Goal: Transaction & Acquisition: Purchase product/service

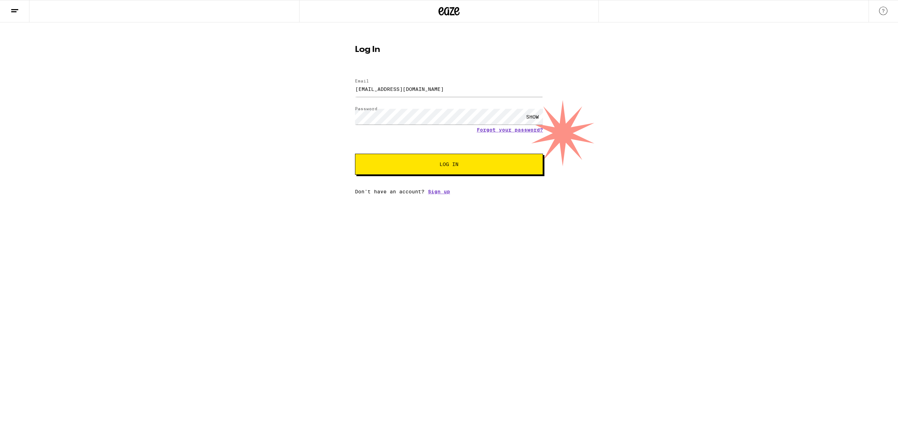
click at [417, 169] on button "Log In" at bounding box center [449, 164] width 188 height 21
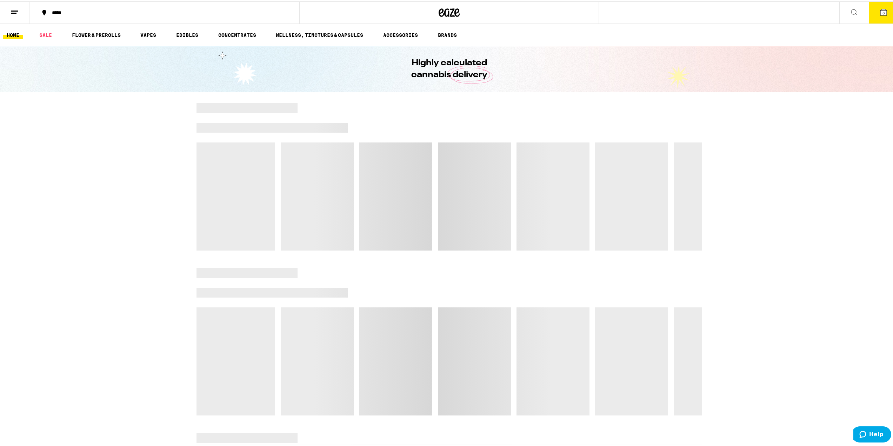
click at [882, 11] on span "6" at bounding box center [883, 11] width 2 height 4
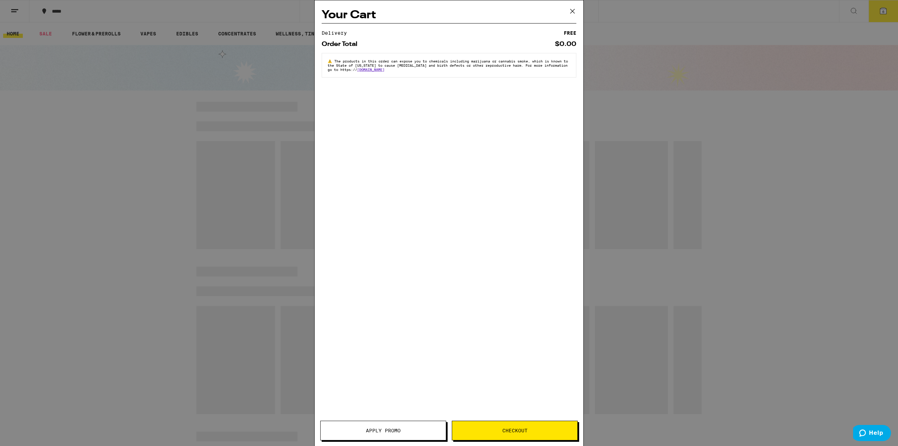
click at [395, 433] on span "Apply Promo" at bounding box center [383, 430] width 35 height 5
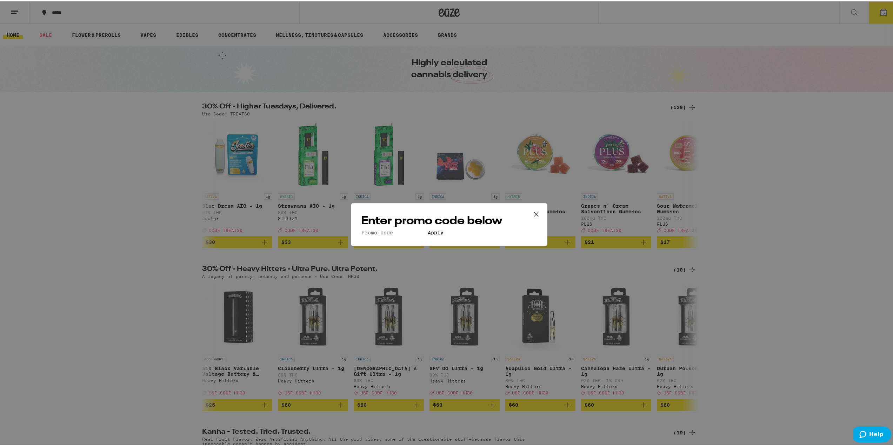
click at [425, 228] on input "Promo Code" at bounding box center [393, 231] width 65 height 6
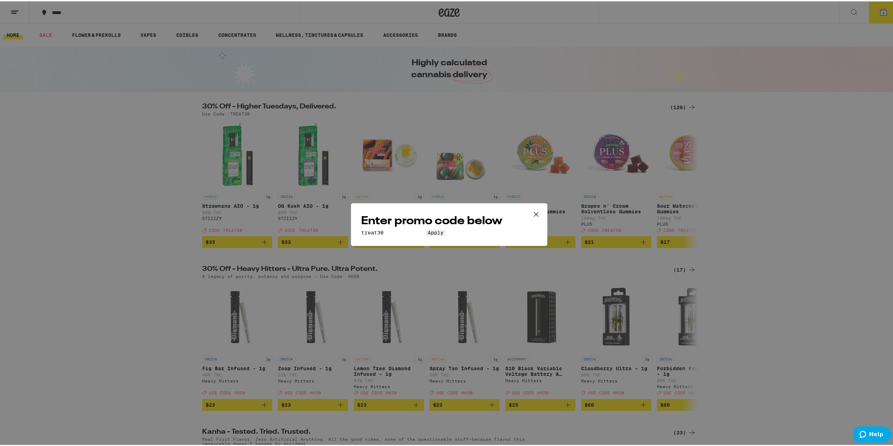
type input "treat30"
click at [445, 234] on button "Apply" at bounding box center [435, 231] width 20 height 6
click at [533, 208] on icon at bounding box center [536, 213] width 11 height 11
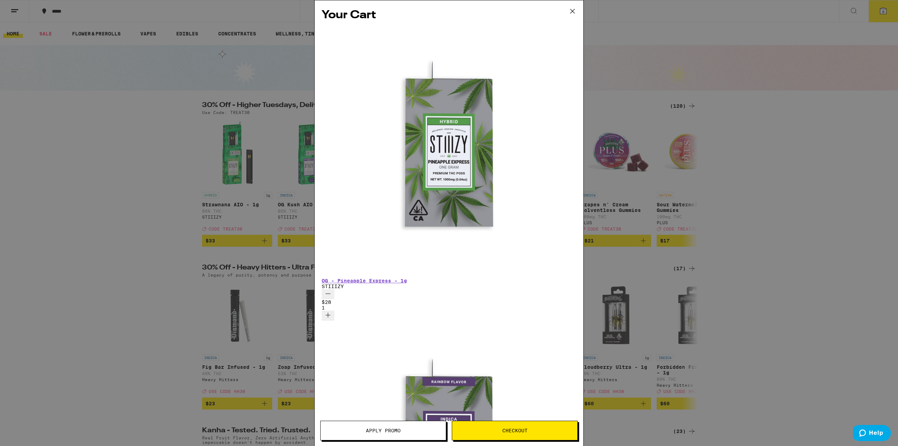
click at [527, 428] on span "Checkout" at bounding box center [514, 430] width 25 height 5
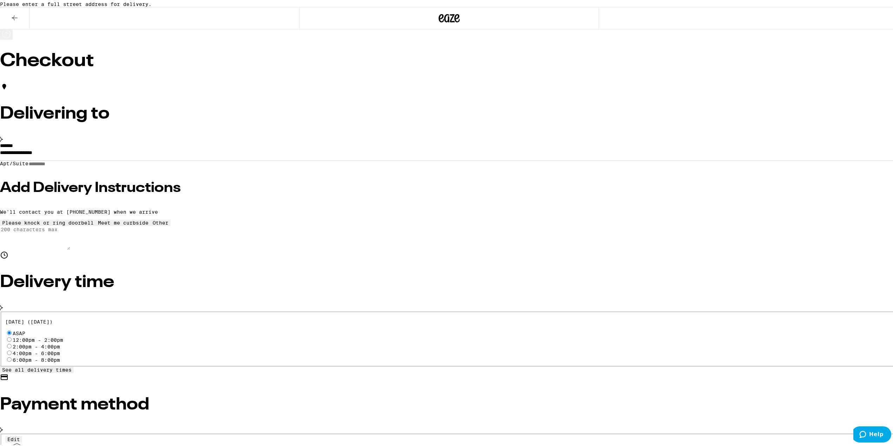
drag, startPoint x: 367, startPoint y: 171, endPoint x: 362, endPoint y: 164, distance: 7.9
click at [364, 167] on div "**********" at bounding box center [449, 195] width 898 height 107
click at [362, 157] on input "**********" at bounding box center [449, 153] width 898 height 12
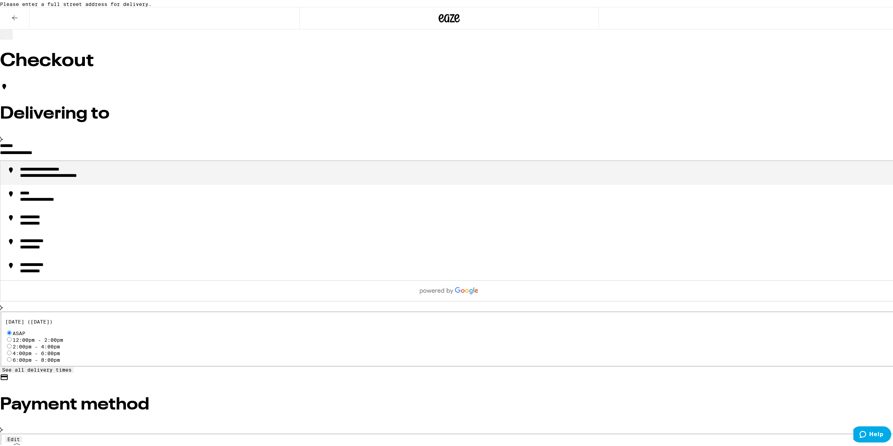
drag, startPoint x: 379, startPoint y: 159, endPoint x: 204, endPoint y: 156, distance: 175.4
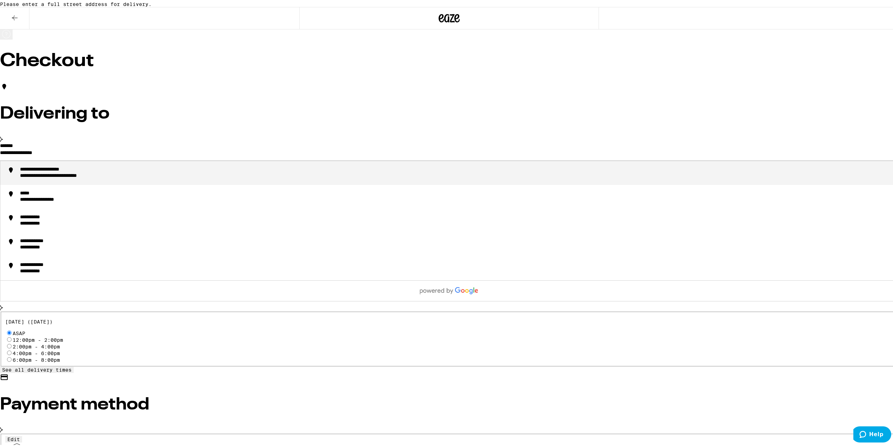
click at [329, 159] on input "**********" at bounding box center [449, 153] width 898 height 12
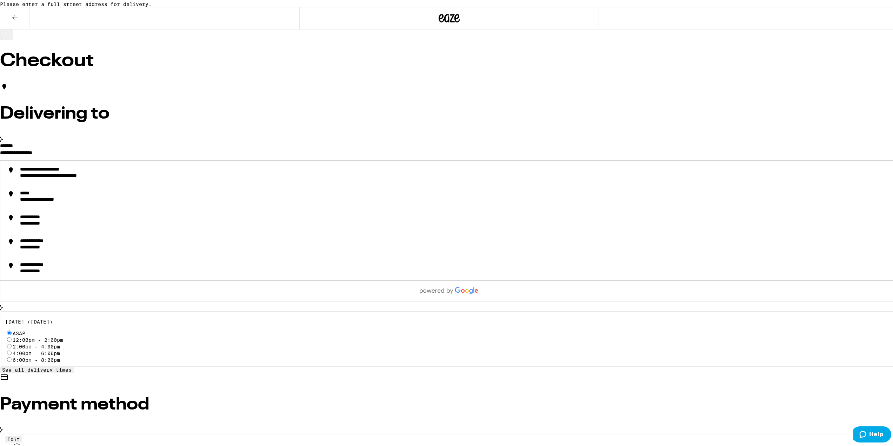
click at [328, 159] on input "**********" at bounding box center [449, 153] width 898 height 12
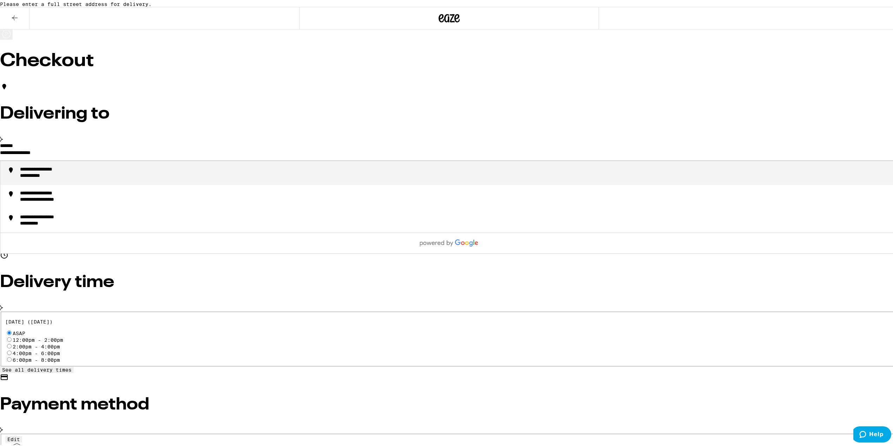
click at [315, 178] on div "**********" at bounding box center [456, 171] width 872 height 13
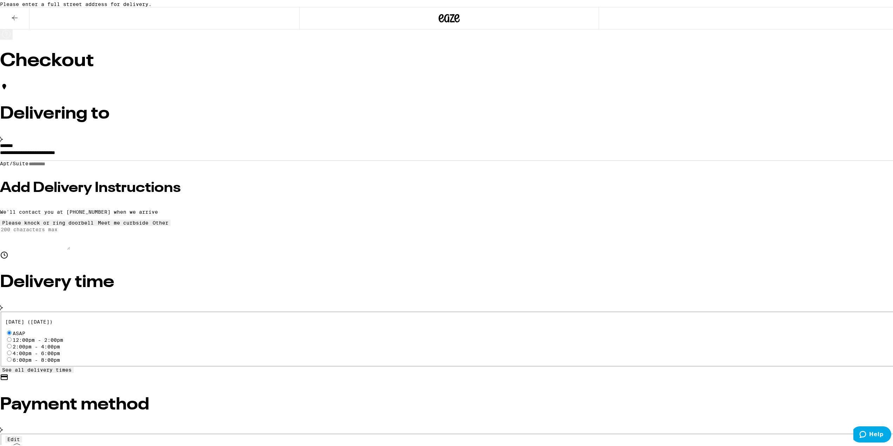
type input "**********"
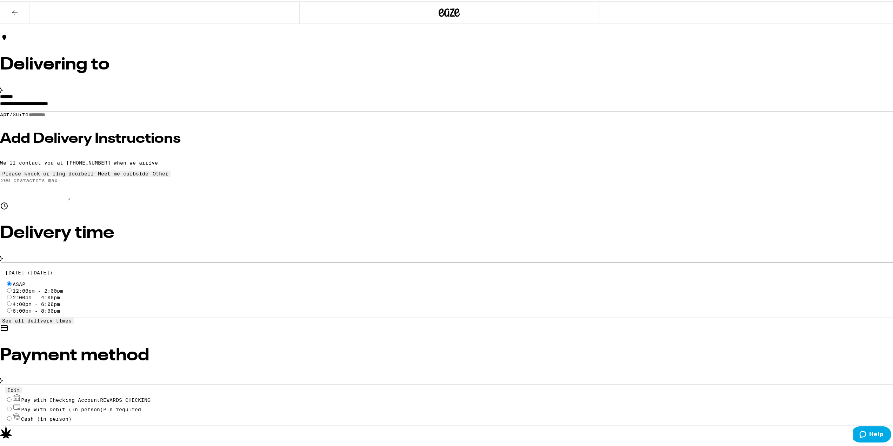
scroll to position [44, 0]
click at [22, 385] on button "Edit" at bounding box center [13, 388] width 17 height 6
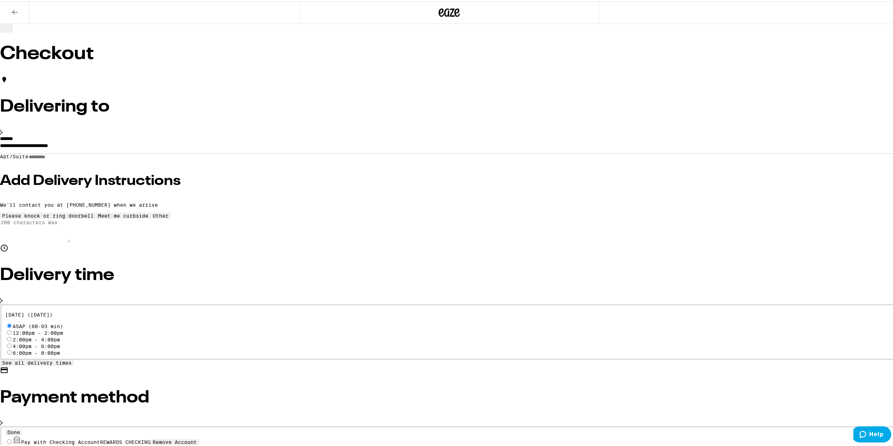
scroll to position [0, 0]
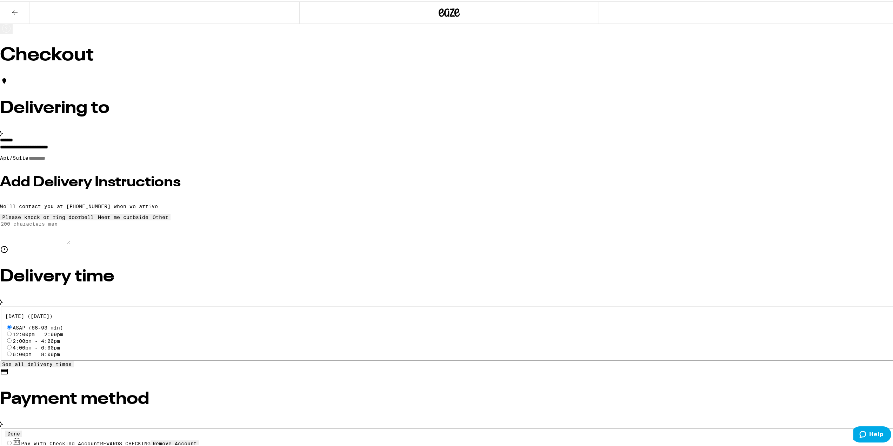
click at [18, 8] on icon at bounding box center [15, 11] width 8 height 8
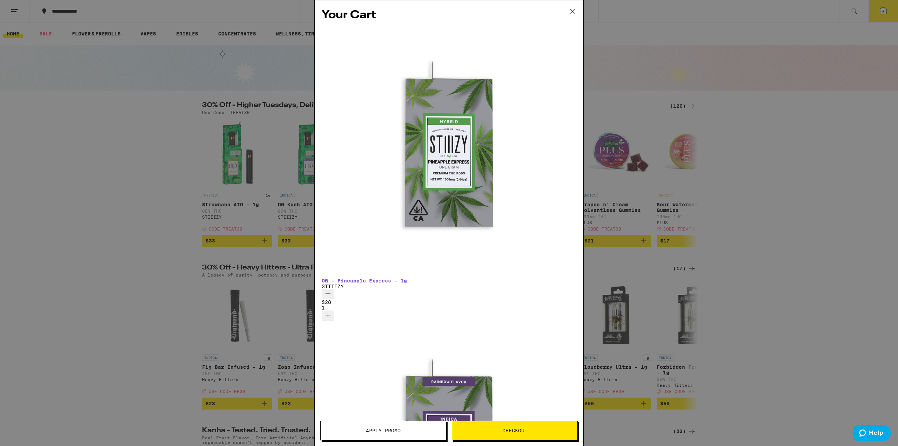
click at [574, 12] on icon at bounding box center [572, 11] width 11 height 11
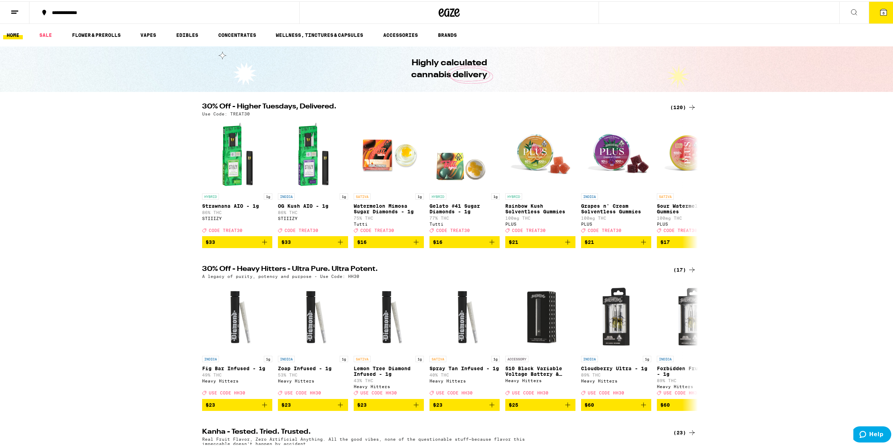
click at [879, 10] on icon at bounding box center [883, 11] width 8 height 8
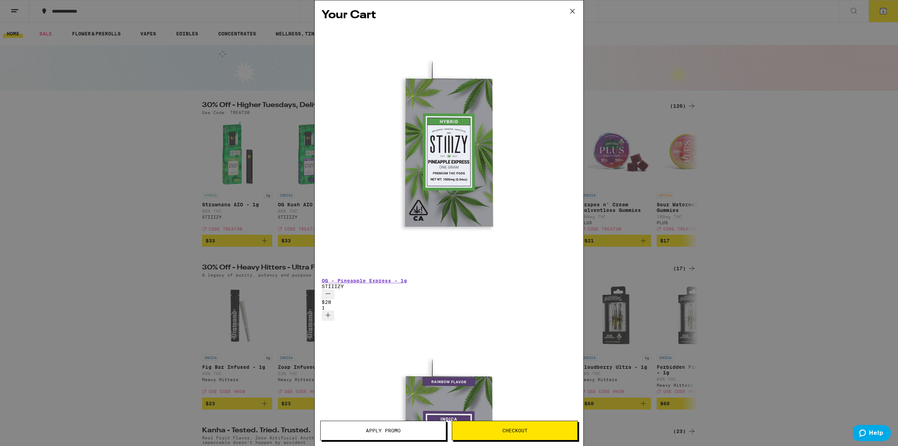
click at [576, 13] on icon at bounding box center [572, 11] width 11 height 11
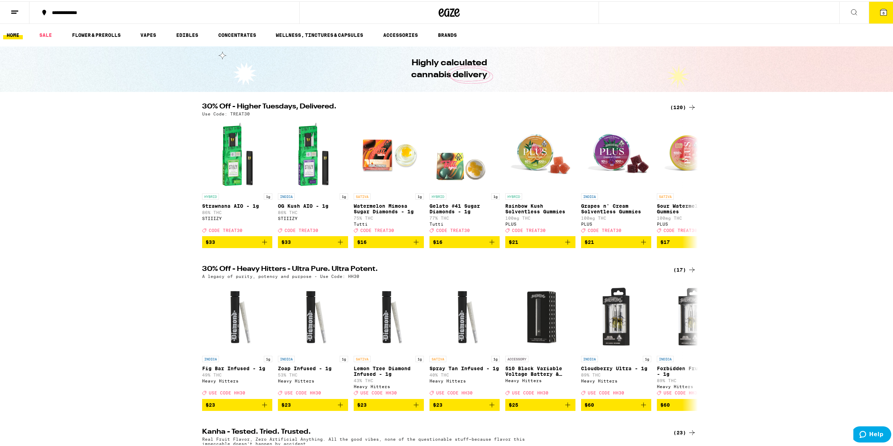
click at [8, 8] on button at bounding box center [14, 11] width 29 height 22
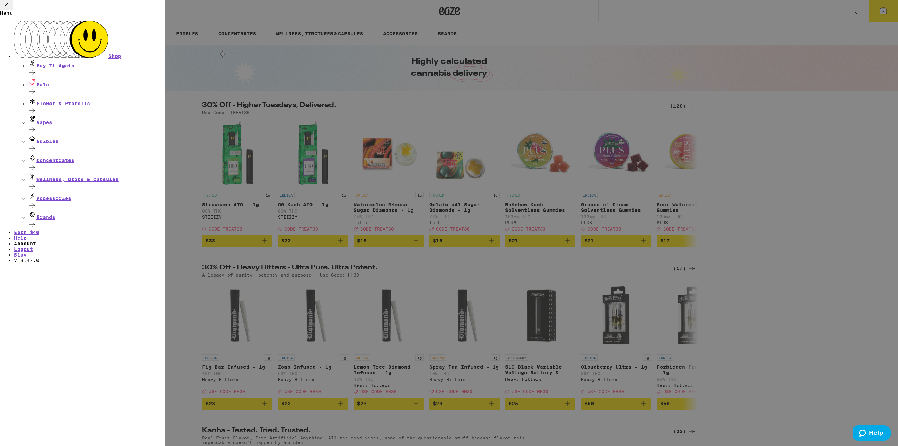
click at [36, 241] on link "Account" at bounding box center [25, 244] width 22 height 6
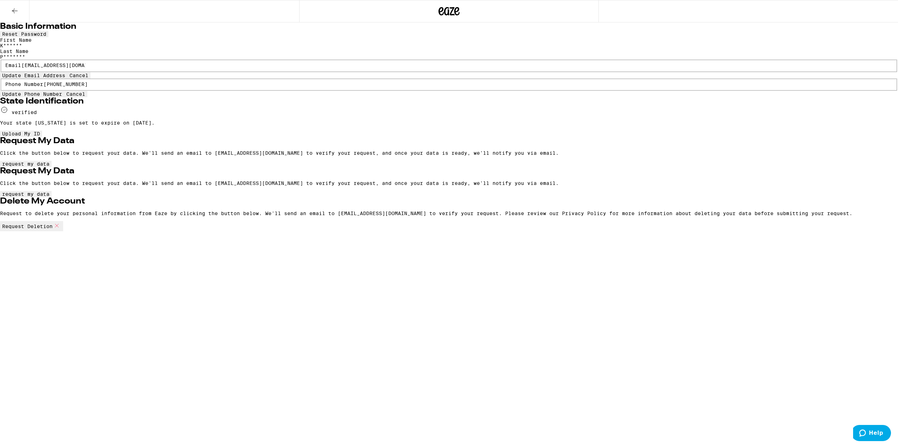
click at [14, 8] on icon at bounding box center [15, 11] width 8 height 8
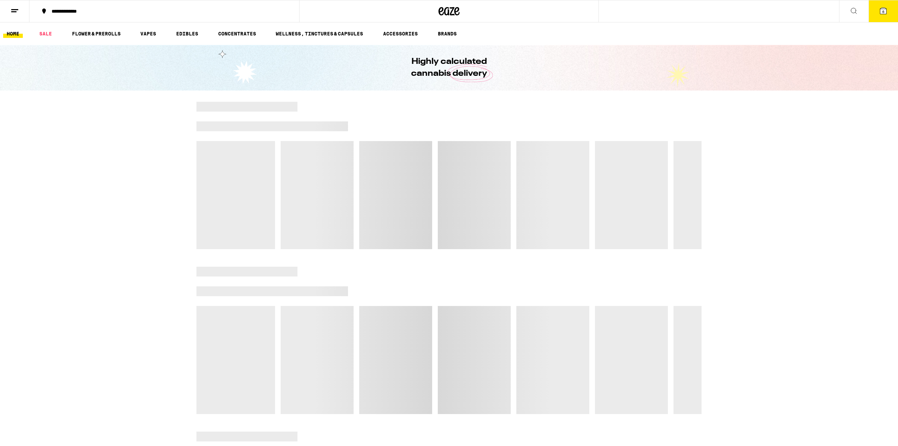
click at [14, 7] on icon at bounding box center [15, 11] width 8 height 8
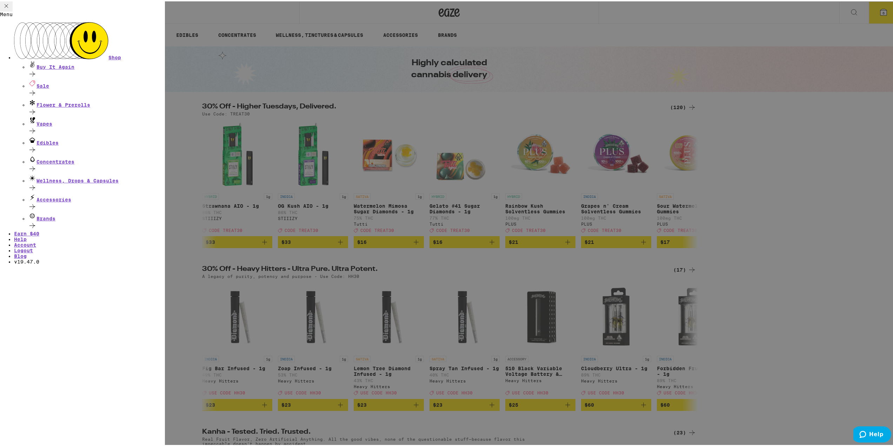
click at [856, 112] on div "Menu Shop Buy It Again Sale Flower & Prerolls Vapes Edibles Concentrates Wellne…" at bounding box center [449, 223] width 898 height 446
click at [719, 48] on div "Menu Shop Buy It Again Sale Flower & Prerolls Vapes Edibles Concentrates Wellne…" at bounding box center [449, 223] width 898 height 446
click at [17, 12] on div "Menu Shop Buy It Again Sale Flower & Prerolls Vapes Edibles Concentrates Wellne…" at bounding box center [449, 223] width 898 height 446
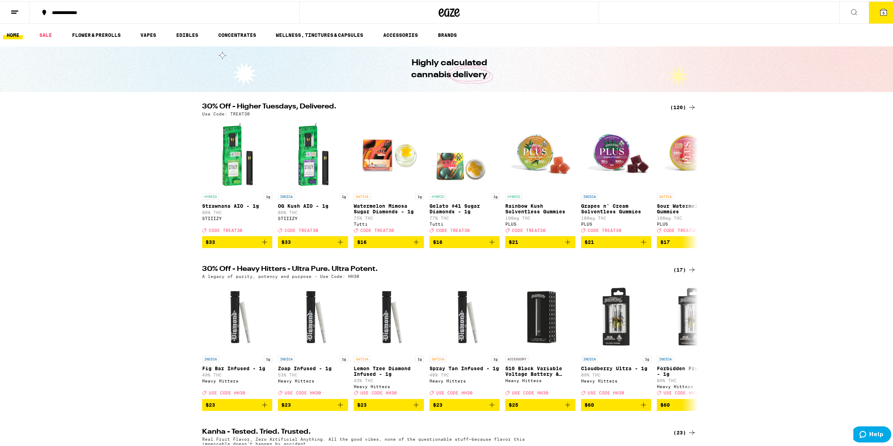
click at [880, 8] on icon at bounding box center [883, 11] width 6 height 6
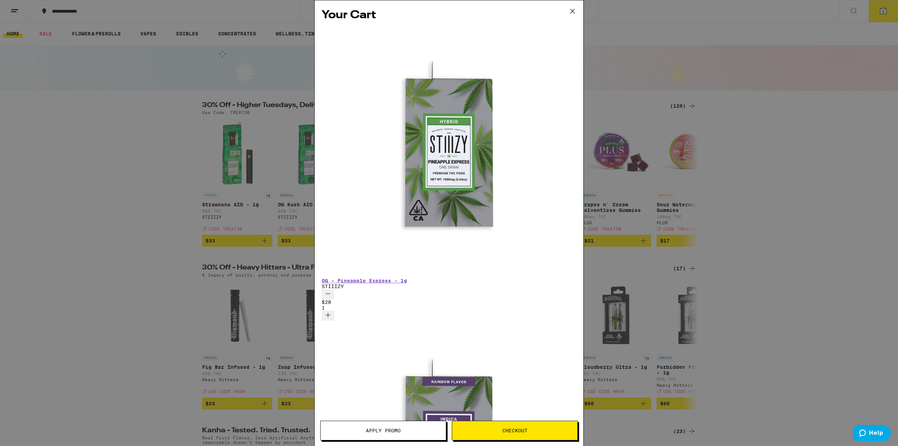
click at [536, 435] on button "Checkout" at bounding box center [515, 431] width 126 height 20
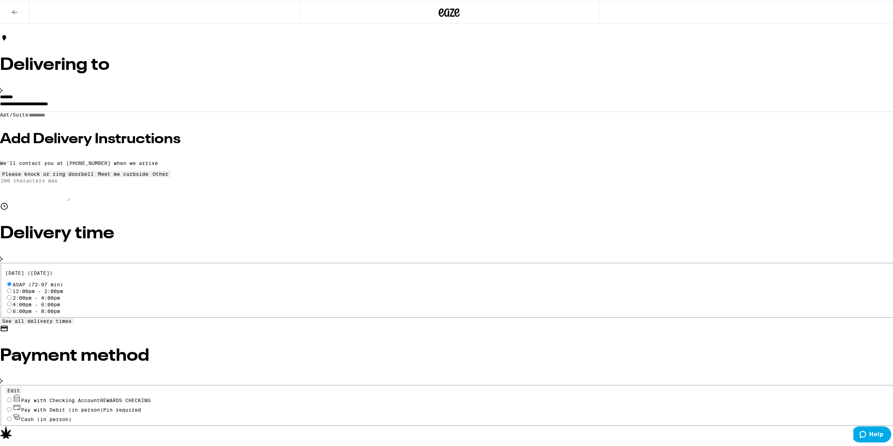
scroll to position [44, 0]
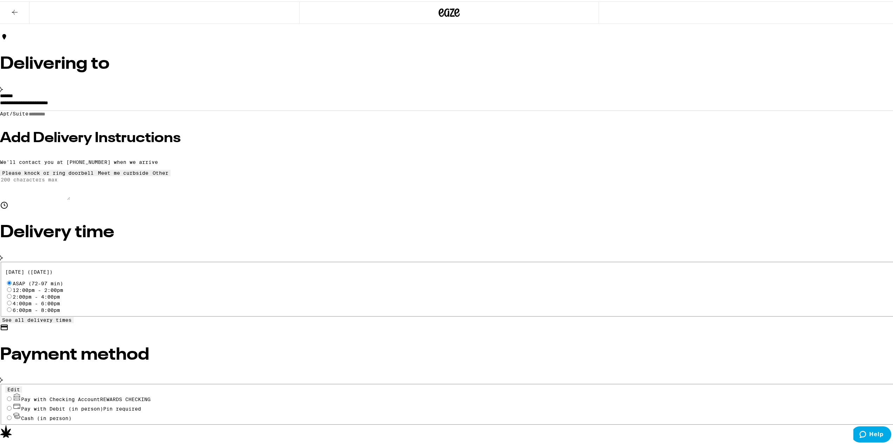
click at [12, 395] on input "Pay with Checking Account REWARDS CHECKING" at bounding box center [9, 397] width 5 height 5
radio input "true"
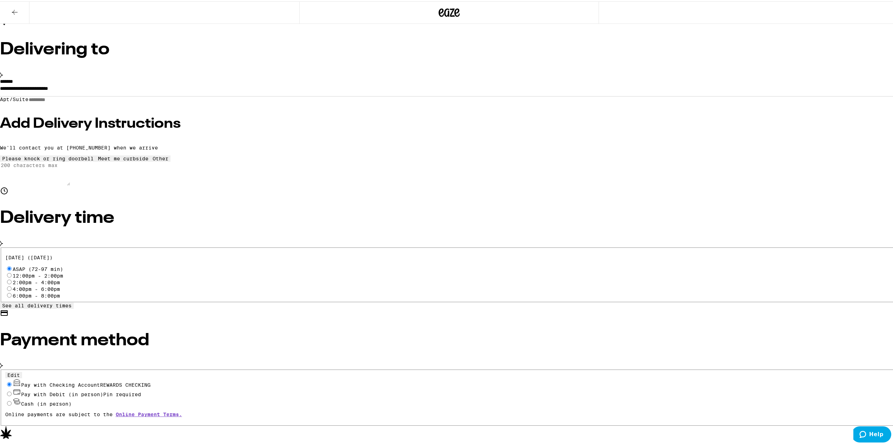
scroll to position [67, 0]
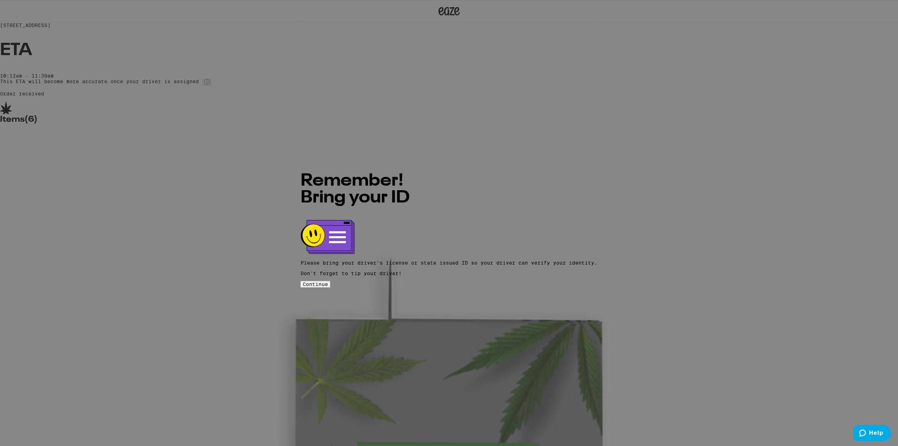
click at [330, 281] on button "Continue" at bounding box center [315, 284] width 29 height 6
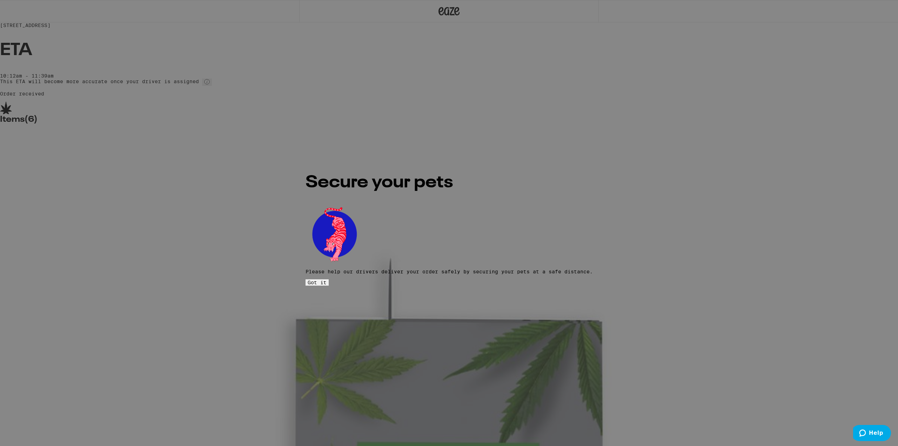
click at [327, 280] on span "Got it" at bounding box center [317, 283] width 19 height 6
